Goal: Browse casually

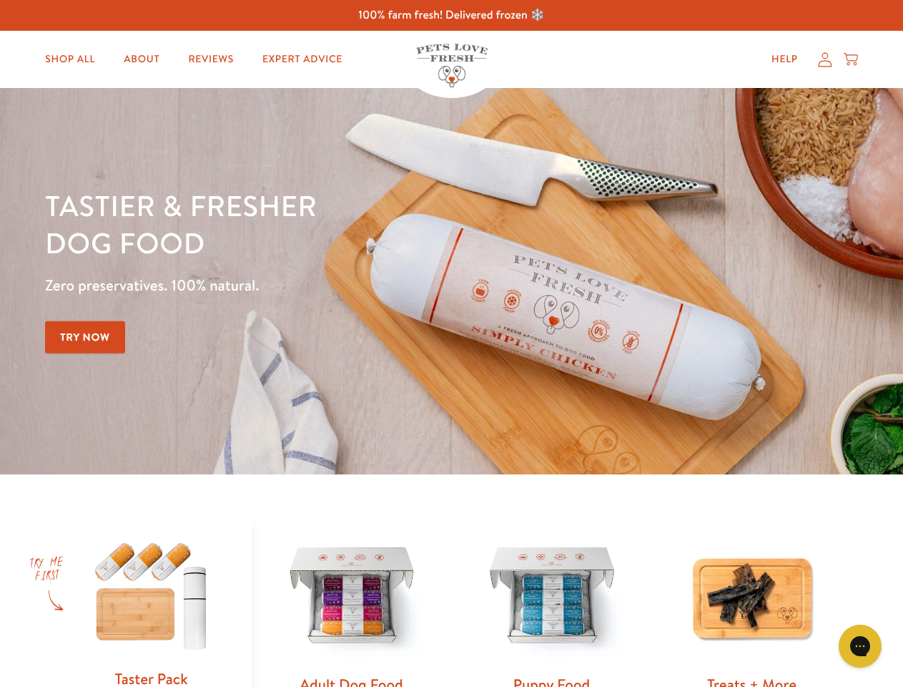
click at [451, 343] on div "Tastier & fresher dog food Zero preservatives. 100% natural. Try Now" at bounding box center [316, 281] width 542 height 189
click at [860, 646] on icon "Open gorgias live chat" at bounding box center [860, 646] width 14 height 14
